Goal: Task Accomplishment & Management: Use online tool/utility

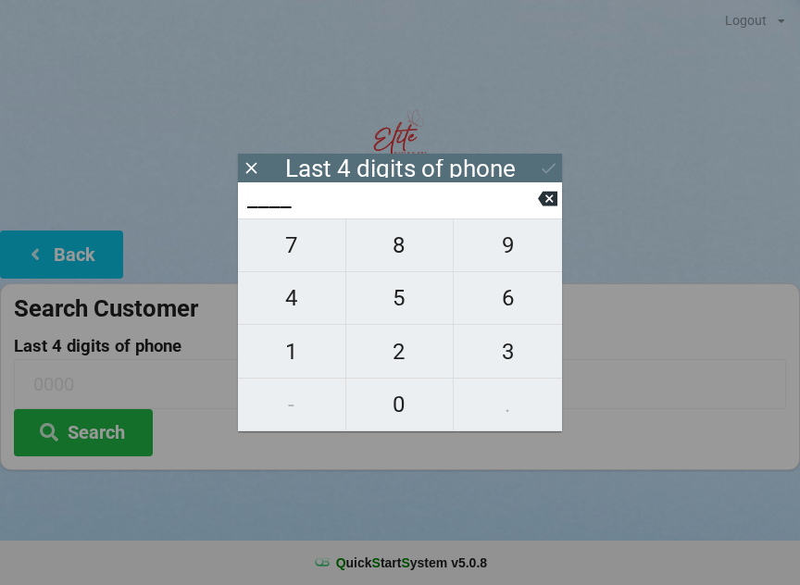
click at [513, 313] on span "6" at bounding box center [508, 298] width 108 height 39
type input "6___"
click at [292, 299] on span "4" at bounding box center [291, 298] width 107 height 39
type input "64__"
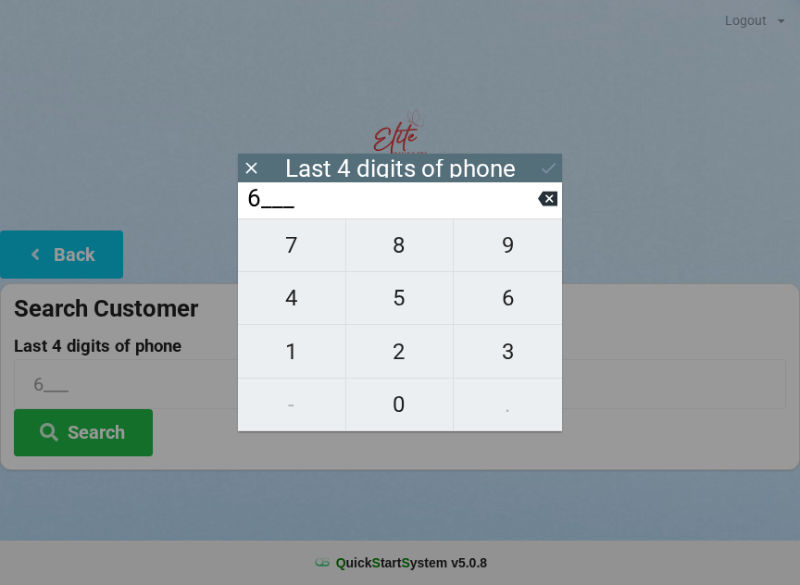
type input "64__"
click at [292, 299] on span "4" at bounding box center [291, 298] width 107 height 39
type input "644_"
click at [499, 357] on span "3" at bounding box center [508, 351] width 108 height 39
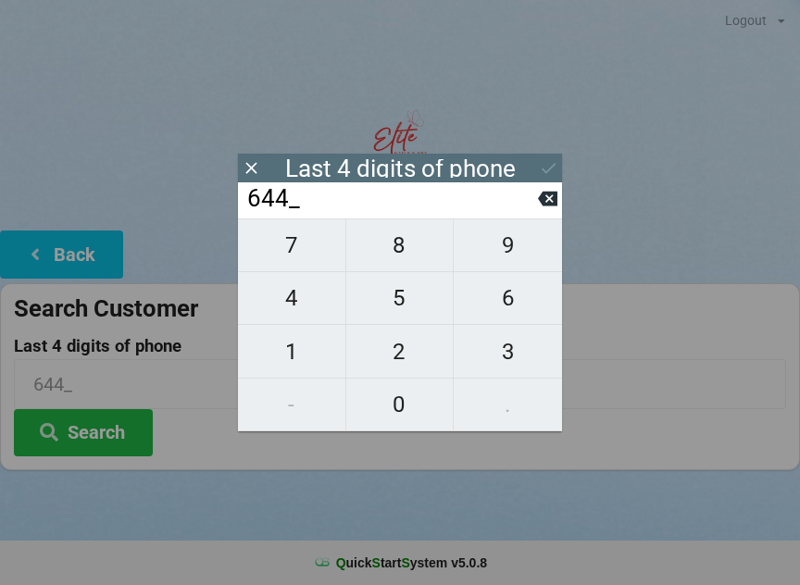
type input "6443"
click at [387, 166] on div "Last 4 digits of phone" at bounding box center [400, 168] width 230 height 19
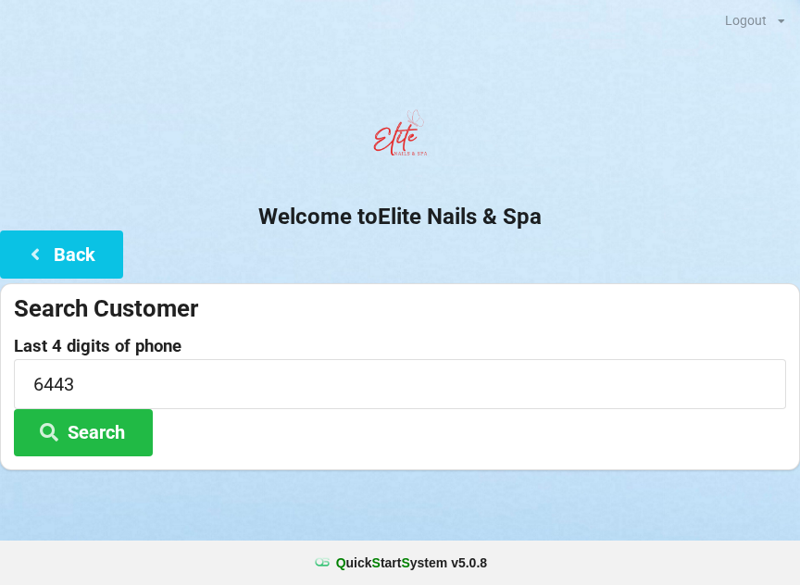
click at [80, 429] on button "Search" at bounding box center [83, 432] width 139 height 47
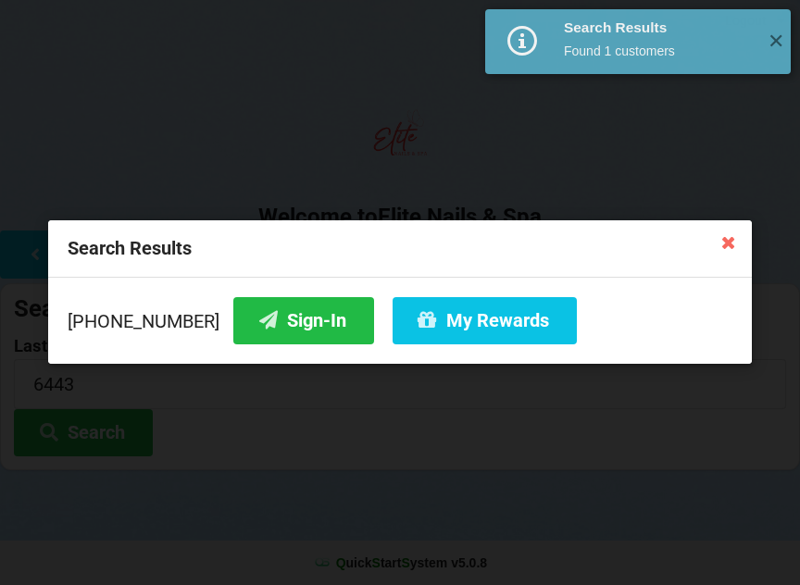
click at [274, 327] on button "Sign-In" at bounding box center [303, 320] width 141 height 47
